Goal: Task Accomplishment & Management: Use online tool/utility

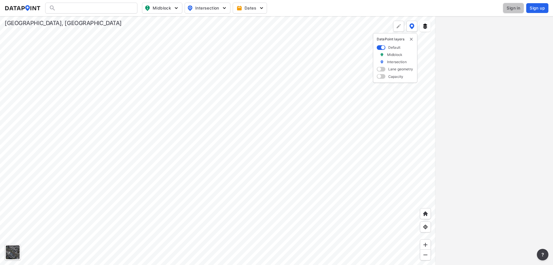
click at [507, 7] on span "Sign in" at bounding box center [513, 8] width 14 height 6
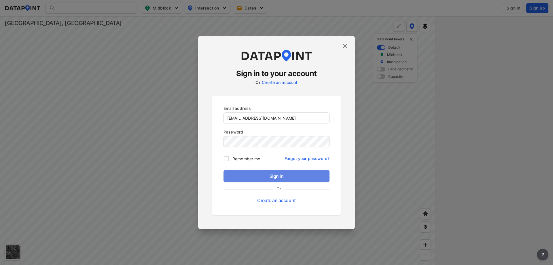
click at [273, 178] on span "Sign in" at bounding box center [276, 175] width 97 height 7
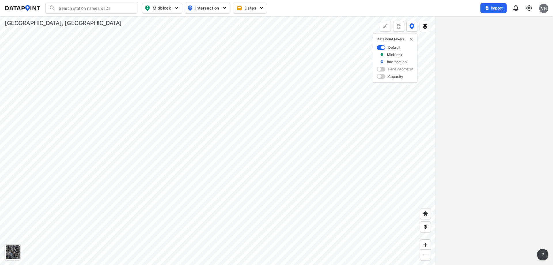
click at [118, 5] on input "Search" at bounding box center [95, 7] width 78 height 9
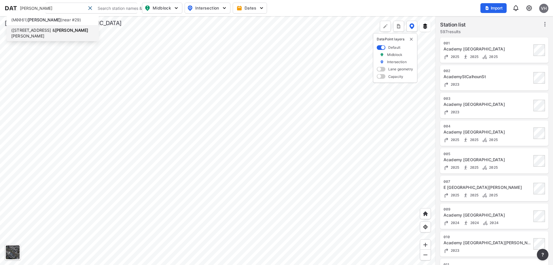
click at [62, 32] on li "(229) Broad St & [PERSON_NAME]" at bounding box center [53, 33] width 92 height 16
type input "(229) Broad St & [PERSON_NAME]"
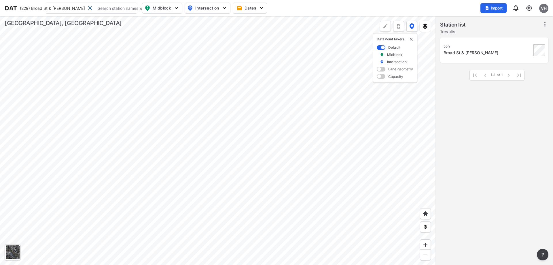
click at [271, 89] on div at bounding box center [217, 140] width 435 height 248
click at [528, 8] on img at bounding box center [528, 8] width 7 height 7
click at [509, 22] on link "Data management" at bounding box center [504, 22] width 50 height 6
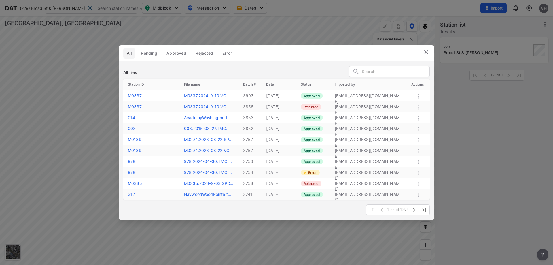
click at [201, 96] on label "M0337.2024-9-10.VOL..." at bounding box center [208, 95] width 48 height 5
click at [149, 52] on span "Pending" at bounding box center [149, 53] width 16 height 6
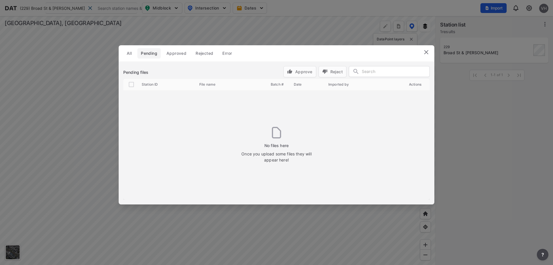
click at [183, 55] on span "Approved" at bounding box center [176, 53] width 20 height 6
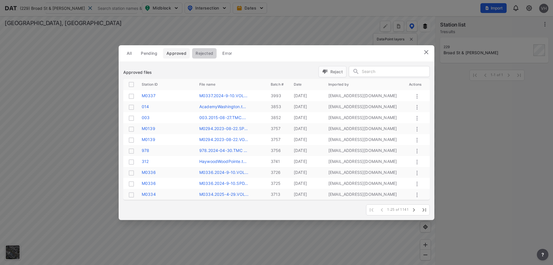
click at [209, 55] on span "Rejected" at bounding box center [204, 53] width 18 height 6
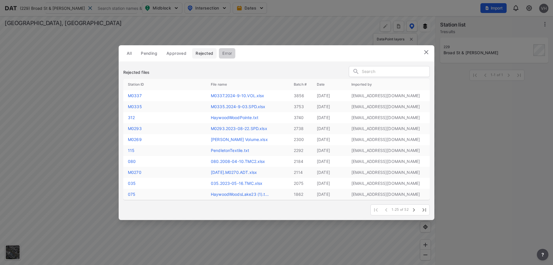
click at [233, 54] on button "Error" at bounding box center [227, 53] width 16 height 10
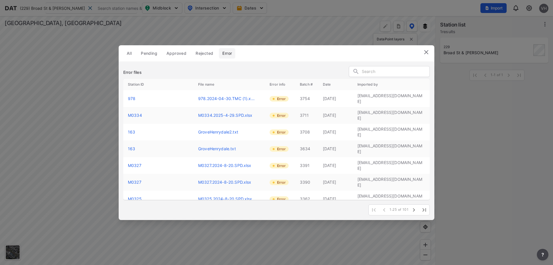
click at [429, 53] on header "All Pending Approved Rejected Error" at bounding box center [276, 53] width 315 height 16
click at [425, 51] on img at bounding box center [426, 52] width 7 height 7
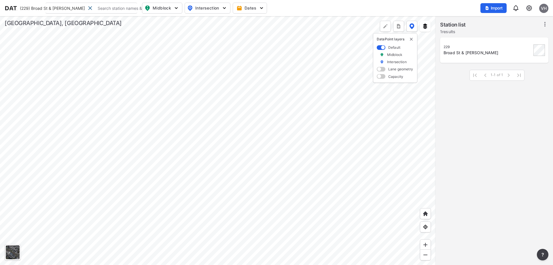
click at [458, 52] on div "Broad St & [PERSON_NAME]" at bounding box center [487, 53] width 88 height 6
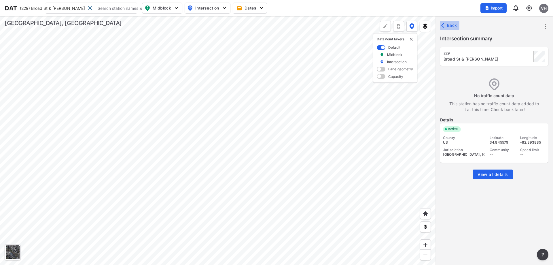
click at [453, 25] on span "Back" at bounding box center [449, 25] width 15 height 6
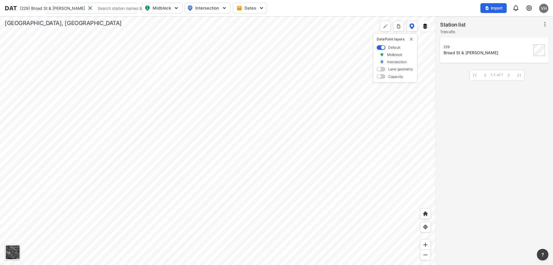
click at [412, 39] on img "delete" at bounding box center [411, 39] width 5 height 5
click at [252, 194] on div at bounding box center [217, 140] width 435 height 248
click at [303, 125] on div at bounding box center [217, 140] width 435 height 248
